Goal: Book appointment/travel/reservation

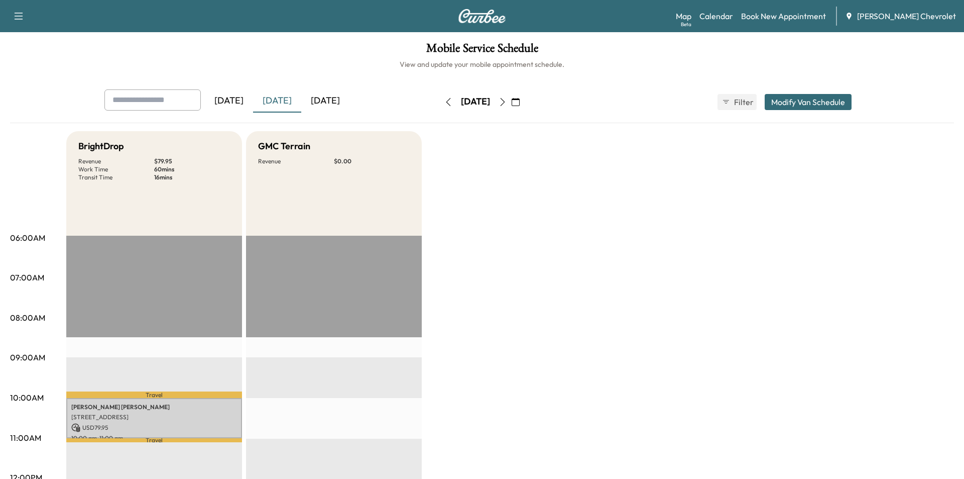
scroll to position [251, 0]
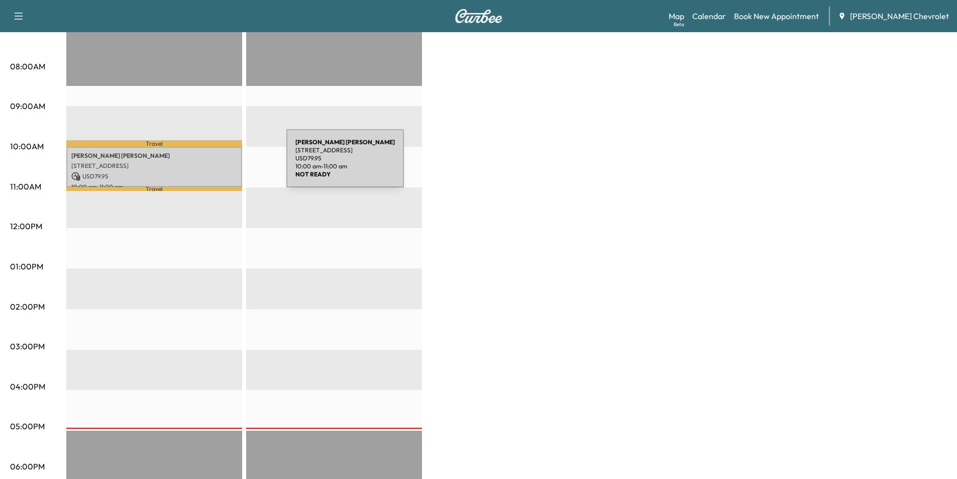
click at [211, 164] on p "[STREET_ADDRESS]" at bounding box center [154, 166] width 166 height 8
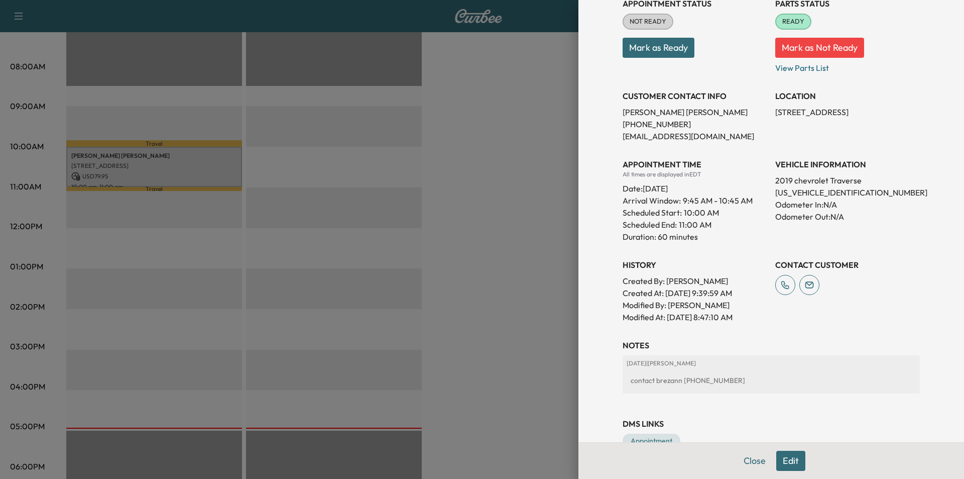
scroll to position [154, 0]
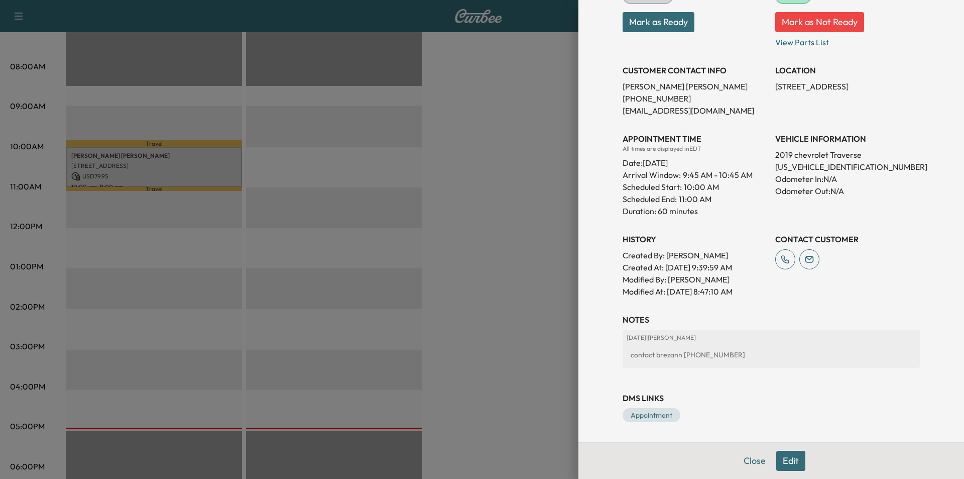
click at [779, 461] on button "Edit" at bounding box center [790, 460] width 29 height 20
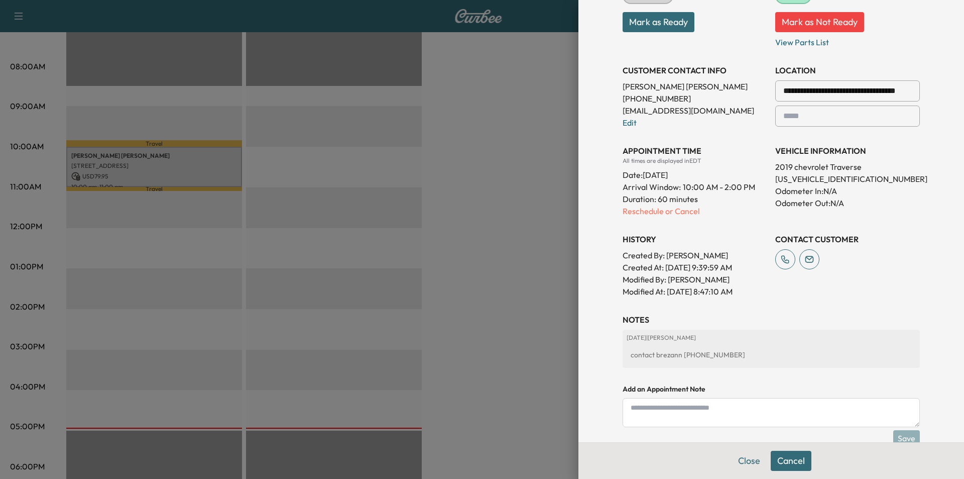
click at [721, 409] on textarea at bounding box center [771, 412] width 297 height 29
type textarea "**********"
click at [897, 436] on button "Save" at bounding box center [906, 438] width 27 height 16
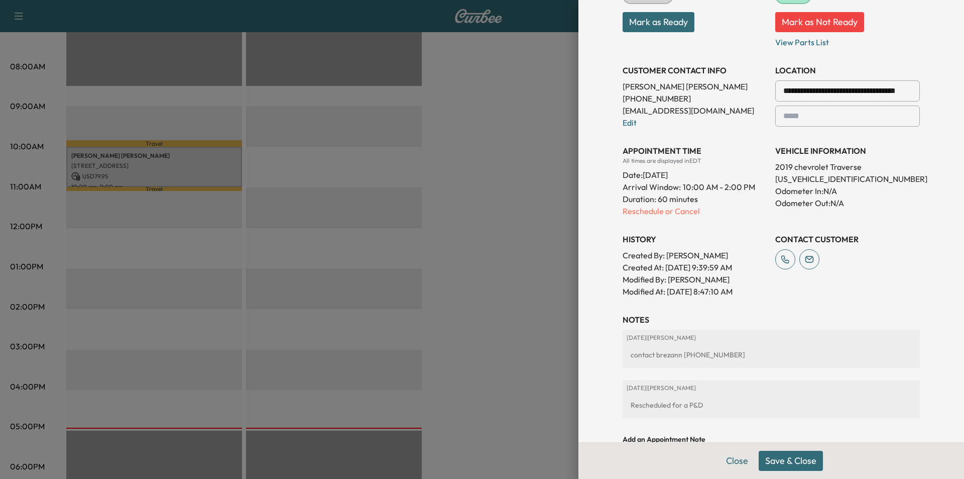
click at [768, 464] on button "Save & Close" at bounding box center [791, 460] width 64 height 20
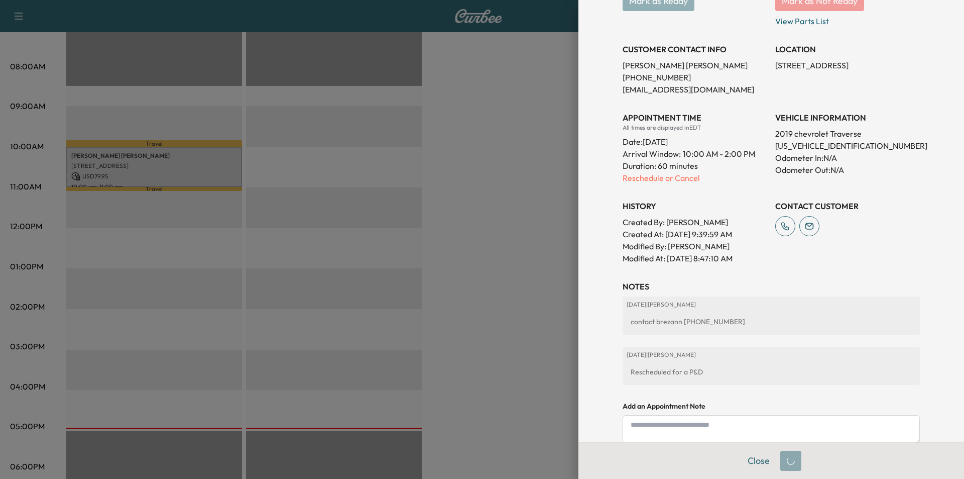
scroll to position [154, 0]
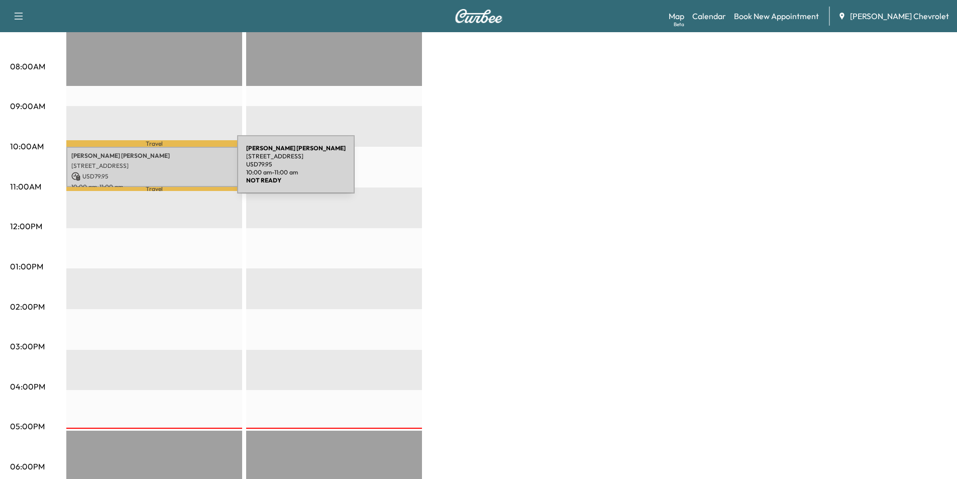
click at [162, 172] on p "USD 79.95" at bounding box center [154, 176] width 166 height 9
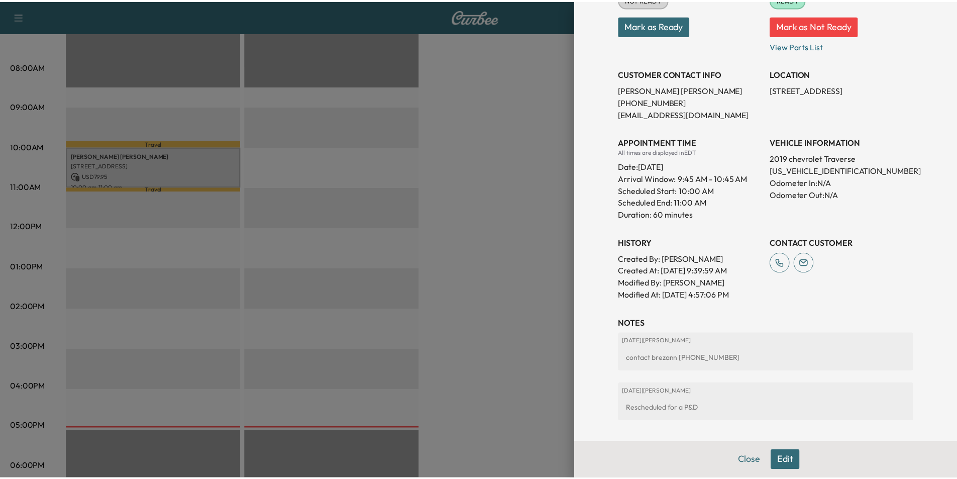
scroll to position [204, 0]
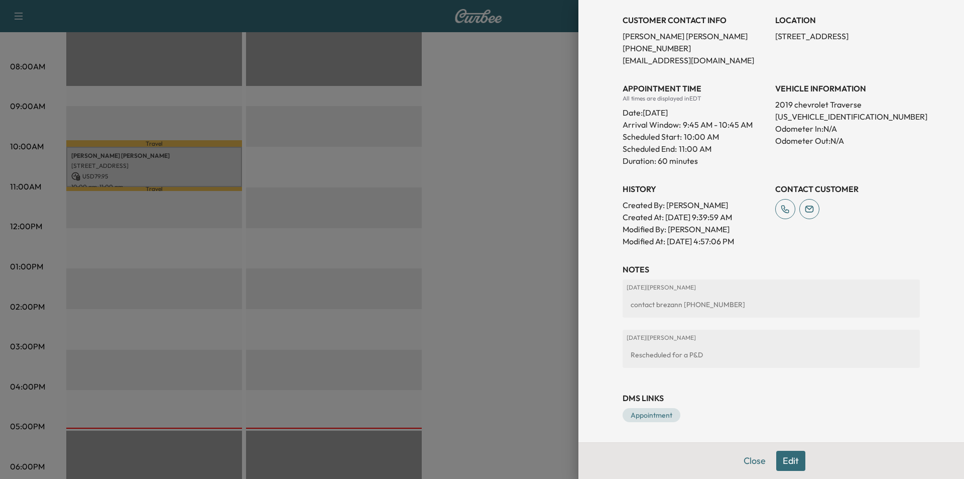
click at [513, 332] on div at bounding box center [482, 239] width 964 height 479
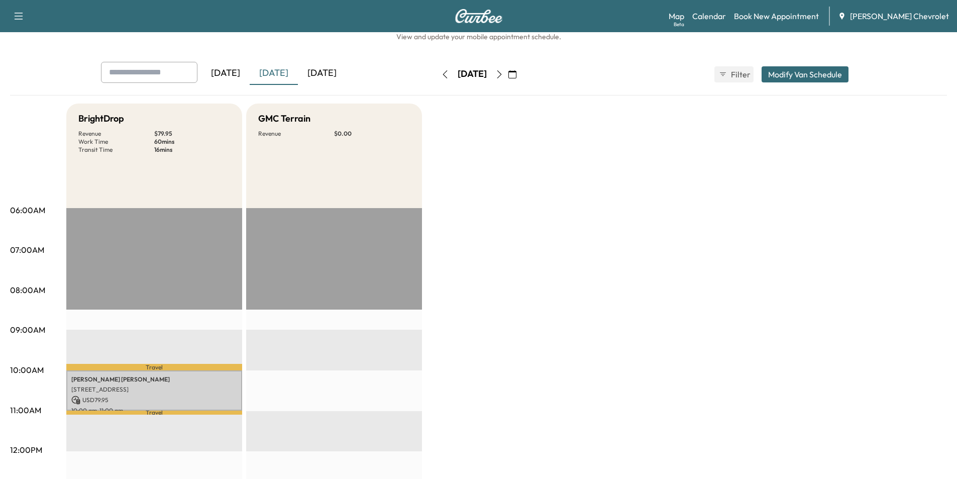
scroll to position [0, 0]
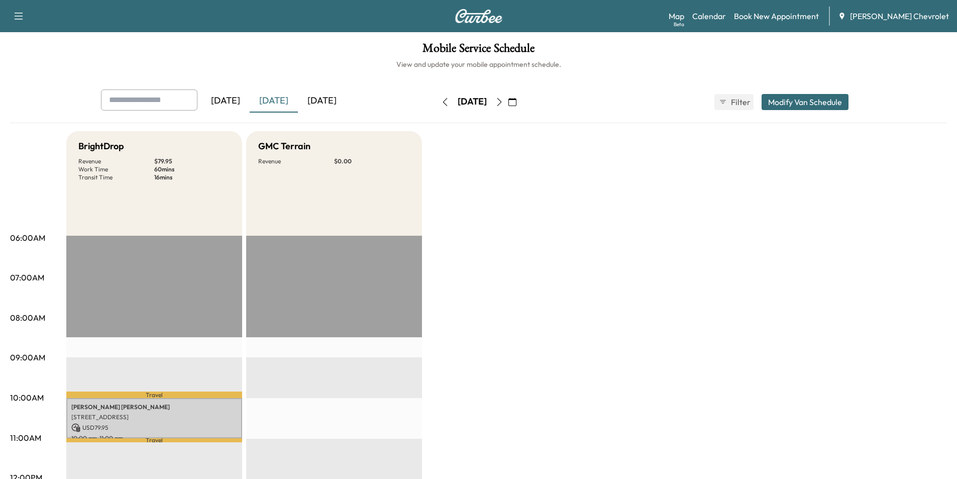
click at [503, 105] on icon "button" at bounding box center [499, 102] width 8 height 8
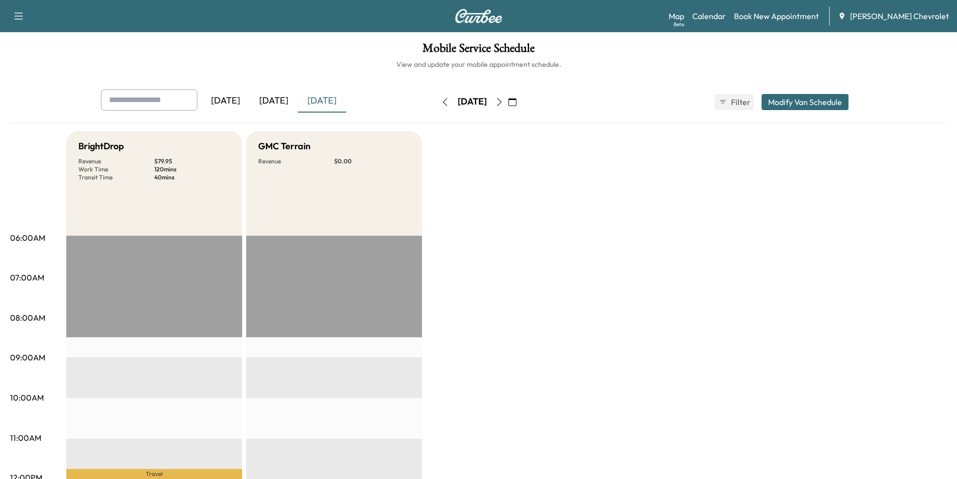
click at [503, 104] on icon "button" at bounding box center [499, 102] width 8 height 8
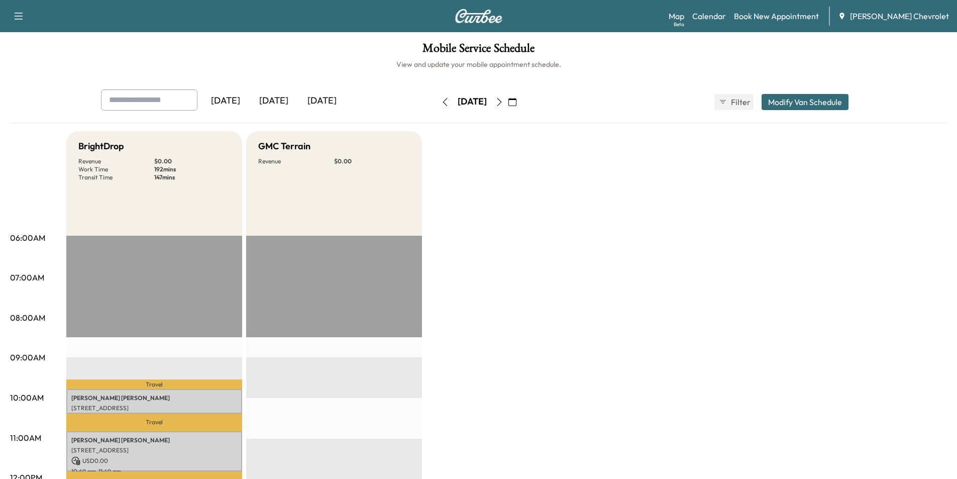
click at [508, 107] on button "button" at bounding box center [499, 102] width 17 height 16
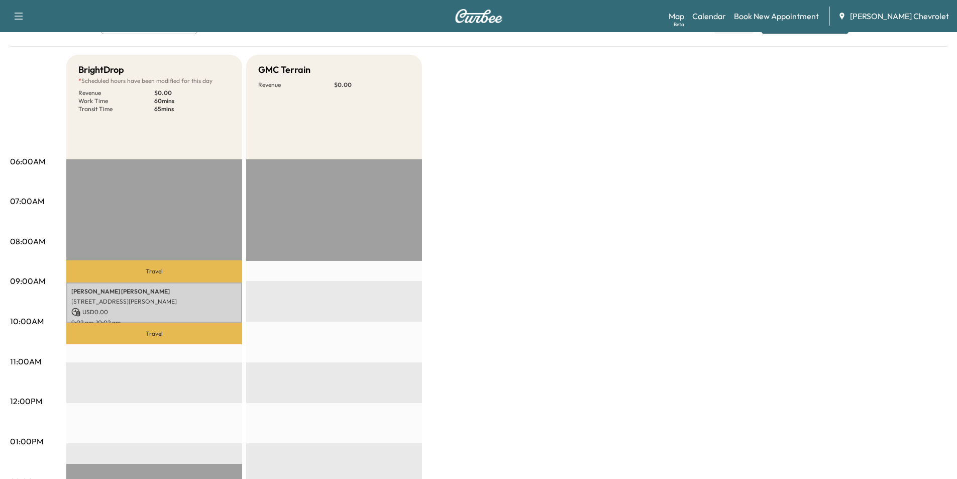
scroll to position [50, 0]
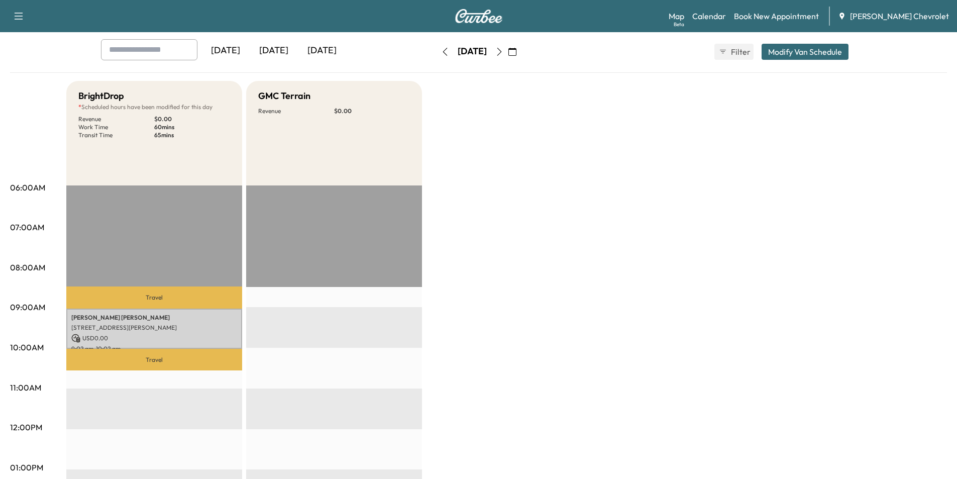
click at [503, 50] on icon "button" at bounding box center [499, 52] width 8 height 8
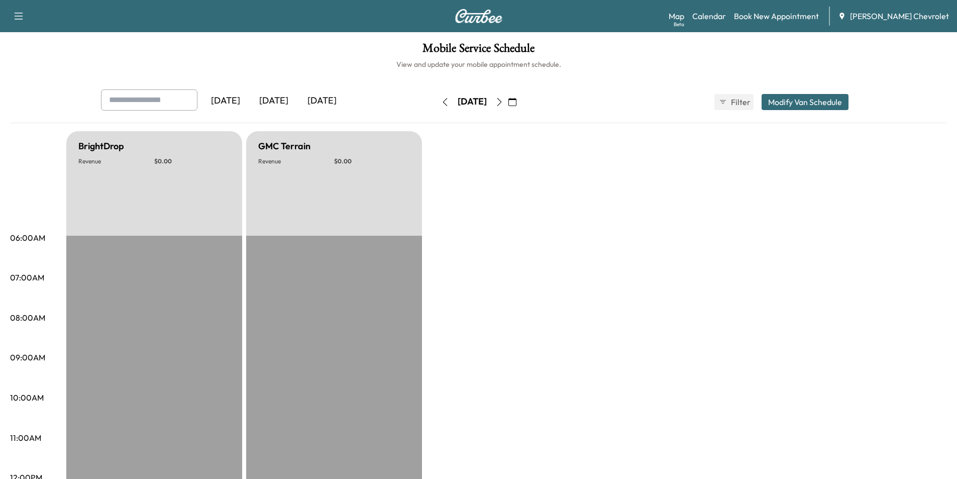
click at [503, 105] on icon "button" at bounding box center [499, 102] width 8 height 8
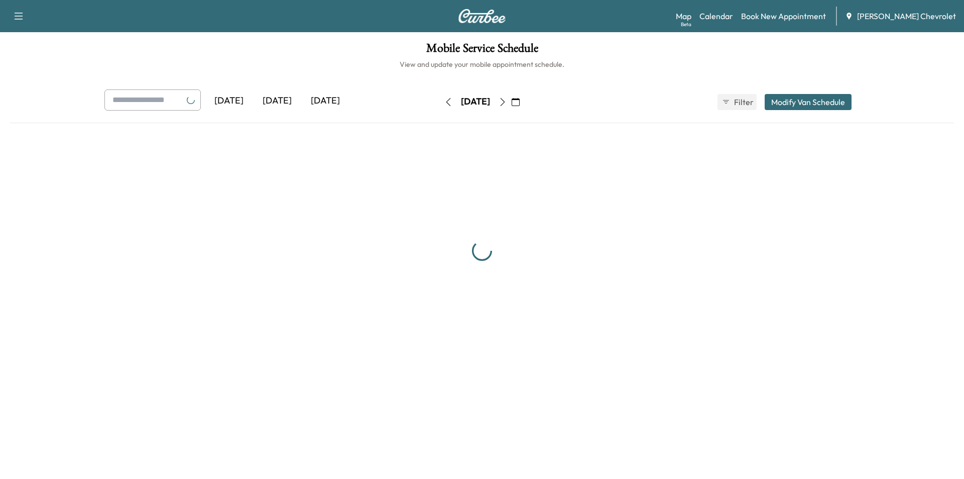
click at [507, 105] on icon "button" at bounding box center [503, 102] width 8 height 8
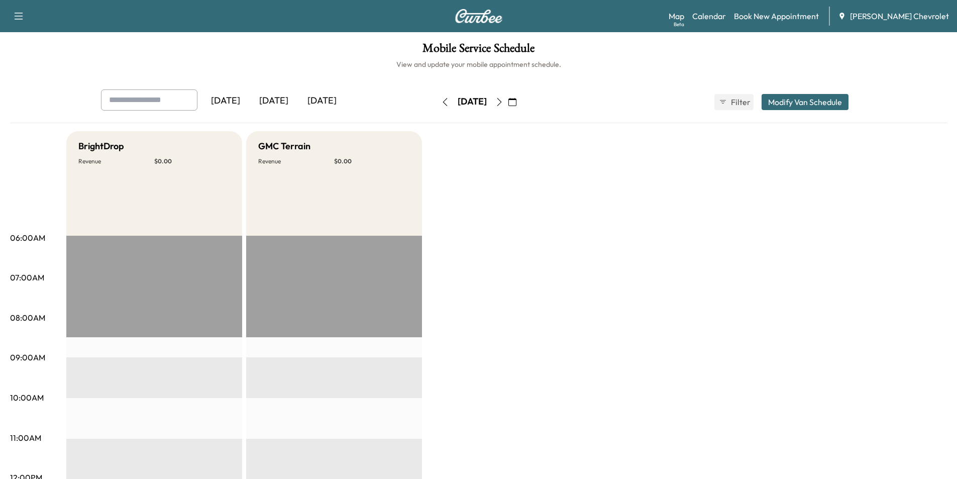
click at [503, 102] on icon "button" at bounding box center [499, 102] width 8 height 8
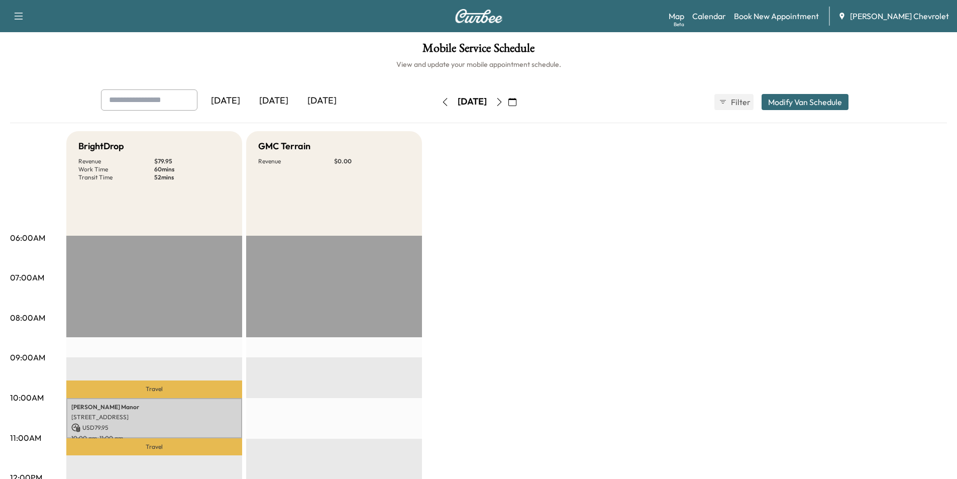
click at [503, 99] on icon "button" at bounding box center [499, 102] width 8 height 8
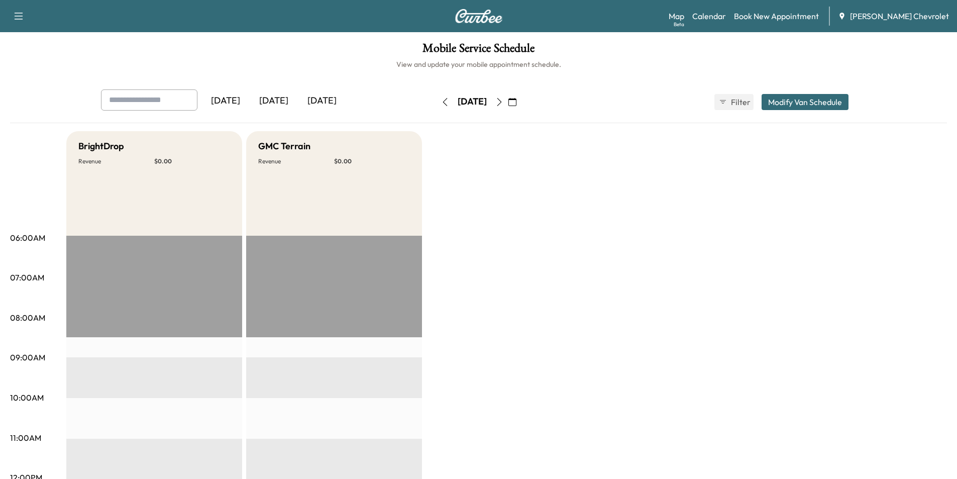
click at [503, 101] on icon "button" at bounding box center [499, 102] width 8 height 8
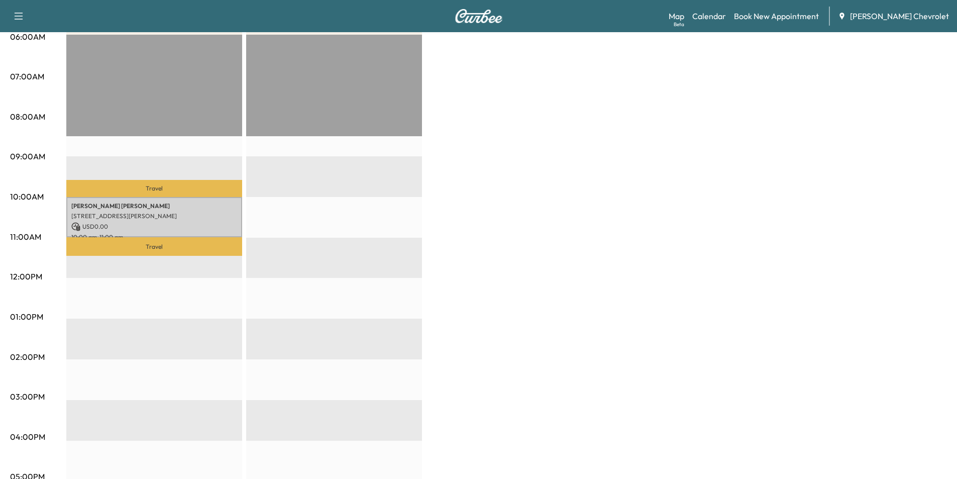
scroll to position [251, 0]
